Goal: Task Accomplishment & Management: Use online tool/utility

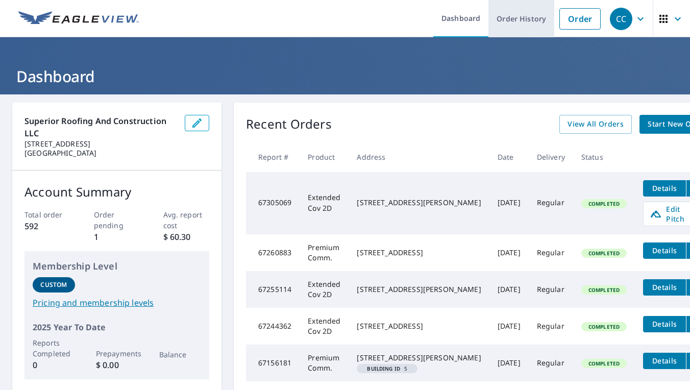
click at [514, 27] on link "Order History" at bounding box center [522, 18] width 66 height 37
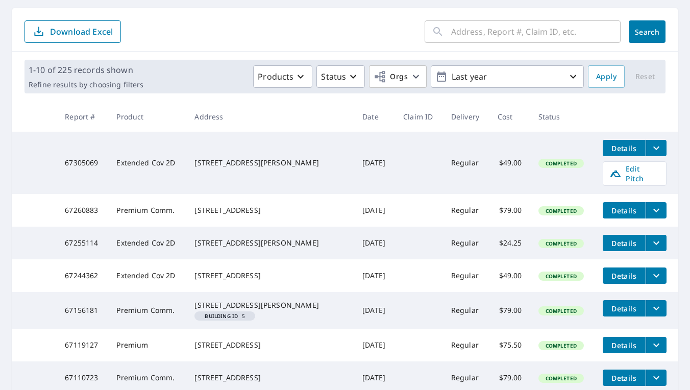
scroll to position [98, 0]
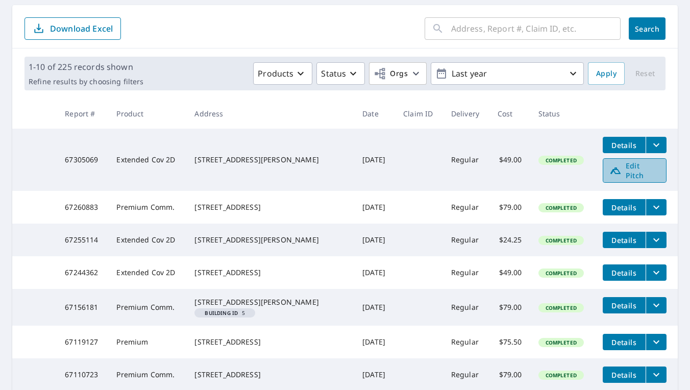
click at [661, 167] on link "Edit Pitch" at bounding box center [635, 170] width 64 height 25
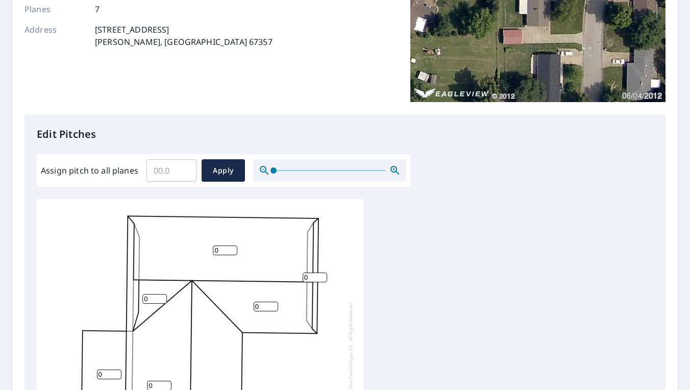
scroll to position [193, 0]
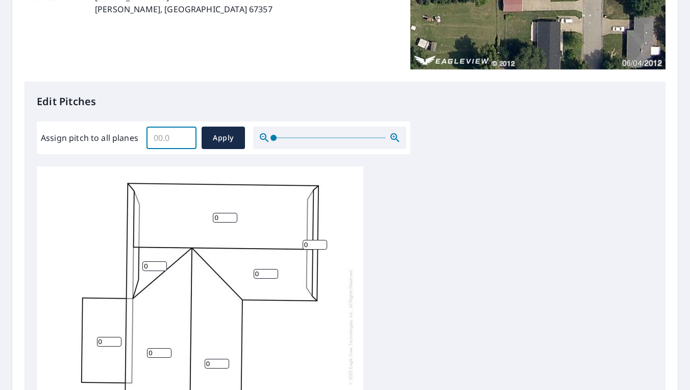
click at [173, 138] on input "Assign pitch to all planes" at bounding box center [172, 138] width 50 height 29
type input "5"
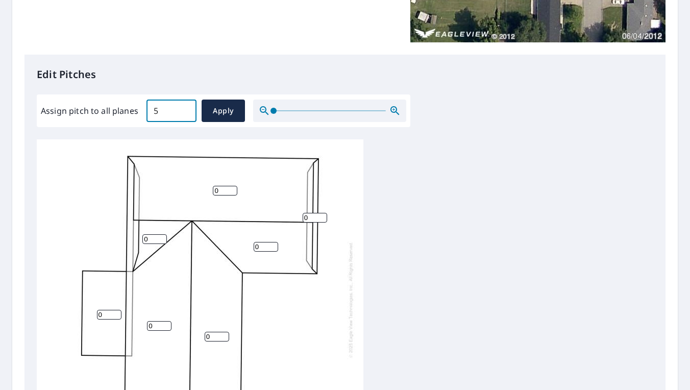
scroll to position [222, 0]
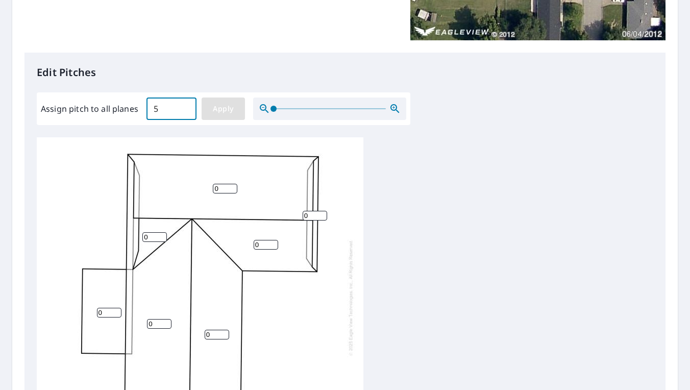
click at [205, 116] on button "Apply" at bounding box center [223, 109] width 43 height 22
type input "5"
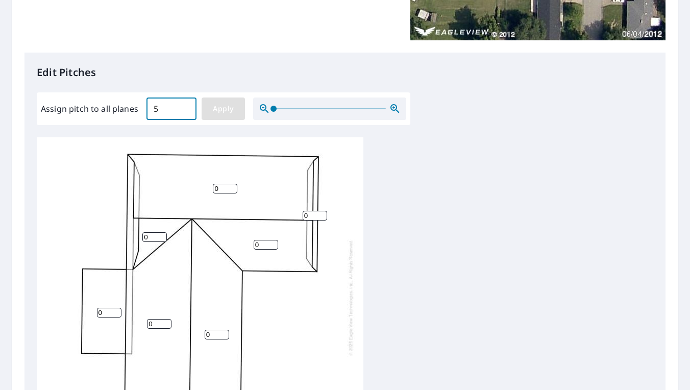
type input "5"
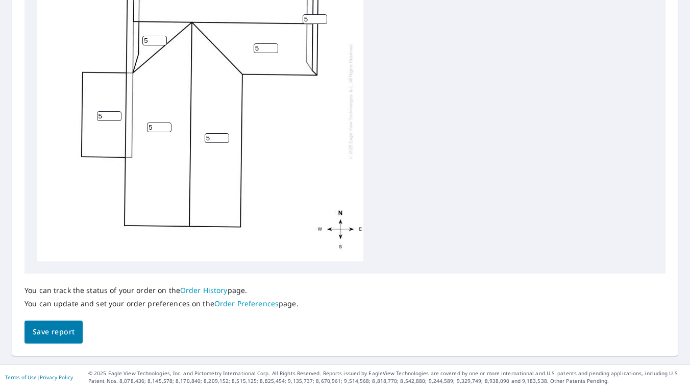
scroll to position [418, 0]
click at [51, 325] on button "Save report" at bounding box center [54, 332] width 58 height 23
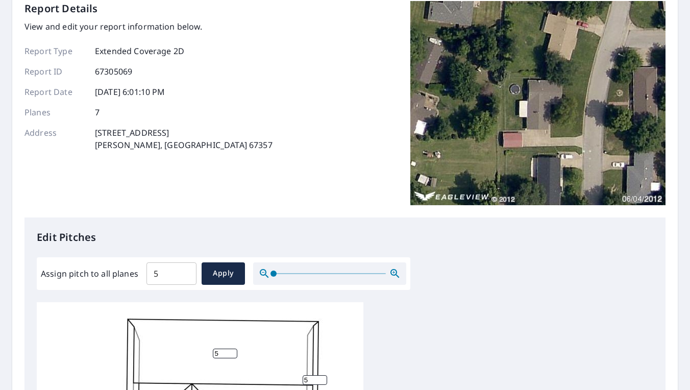
scroll to position [0, 0]
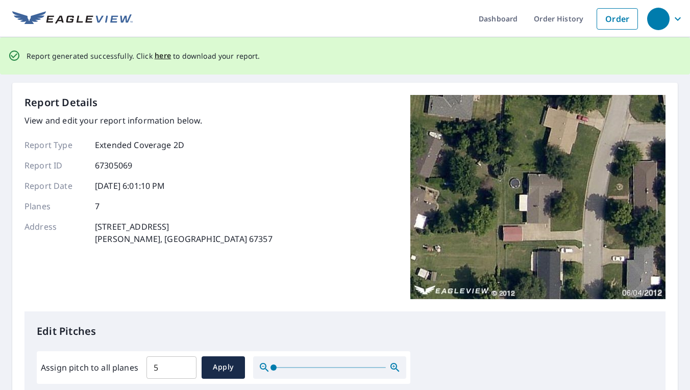
click at [168, 57] on p "Report generated successfully. Click here to download your report." at bounding box center [144, 56] width 234 height 13
click at [164, 57] on span "here" at bounding box center [163, 56] width 17 height 13
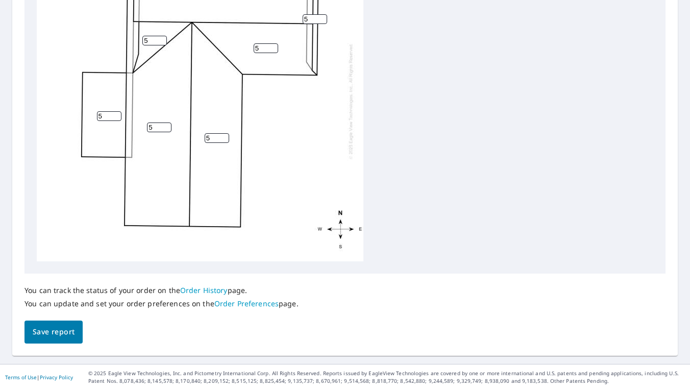
scroll to position [418, 0]
click at [105, 118] on input "5" at bounding box center [109, 117] width 25 height 10
type input "0"
click at [422, 128] on div "5 5 5 5 0 5 5" at bounding box center [345, 101] width 617 height 321
click at [69, 340] on button "Save report" at bounding box center [54, 332] width 58 height 23
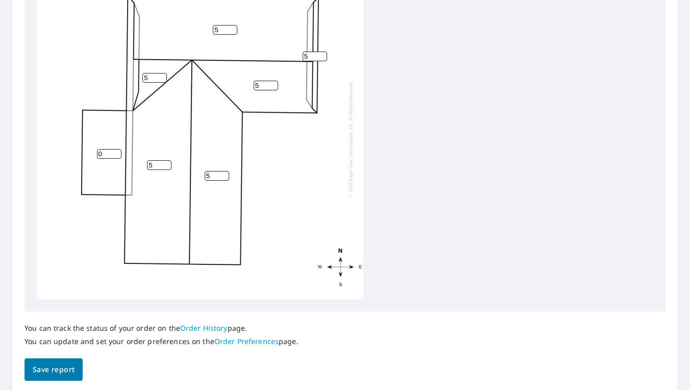
scroll to position [0, 0]
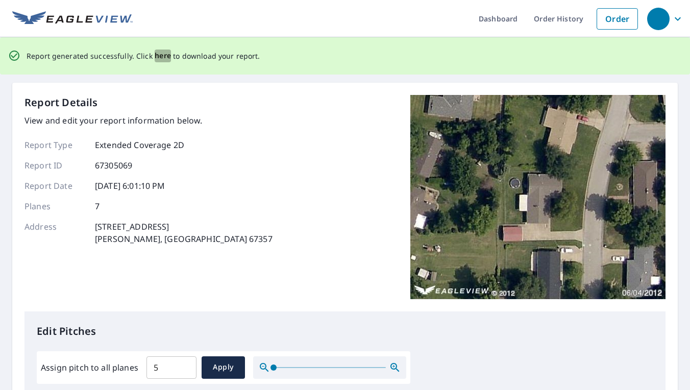
click at [157, 61] on span "here" at bounding box center [163, 56] width 17 height 13
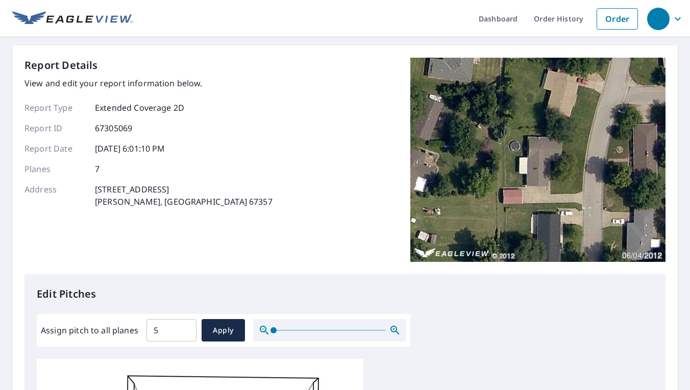
click at [121, 2] on header "Dashboard Order History Order" at bounding box center [345, 18] width 690 height 37
